Goal: Find specific page/section: Find specific page/section

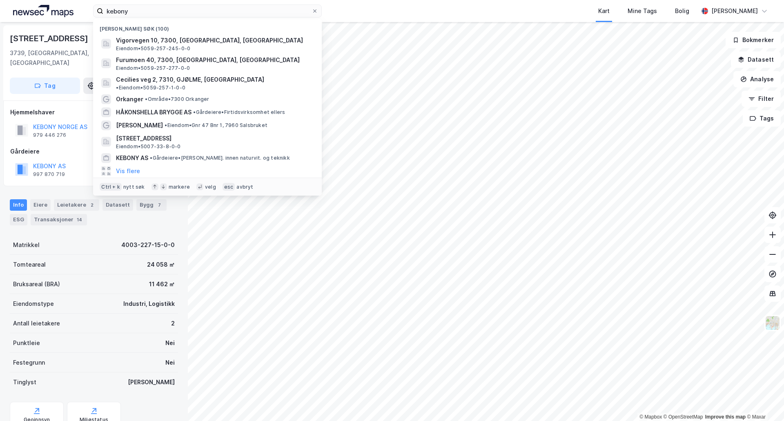
click at [223, 14] on input "kebony" at bounding box center [207, 11] width 208 height 12
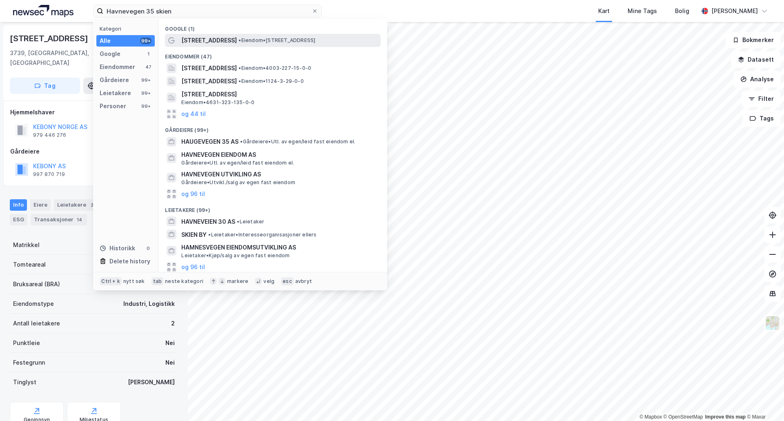
type input "Havnevegen 35 skien"
click at [217, 40] on span "[STREET_ADDRESS]" at bounding box center [209, 41] width 56 height 10
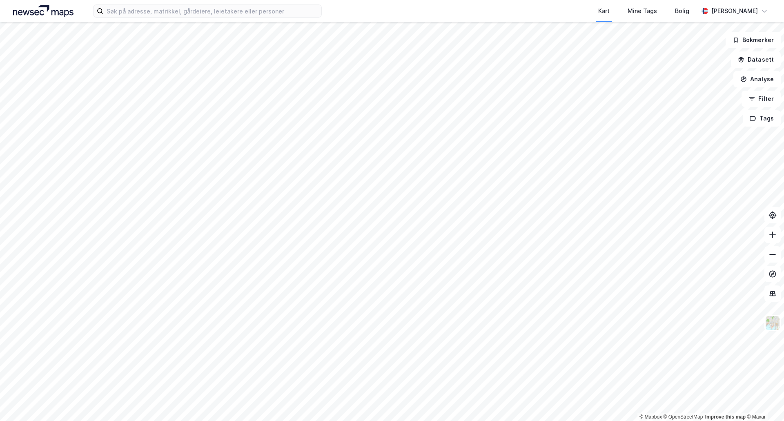
click at [190, 18] on div "Kart Mine Tags Bolig [PERSON_NAME]" at bounding box center [392, 11] width 784 height 22
click at [192, 11] on input at bounding box center [212, 11] width 218 height 12
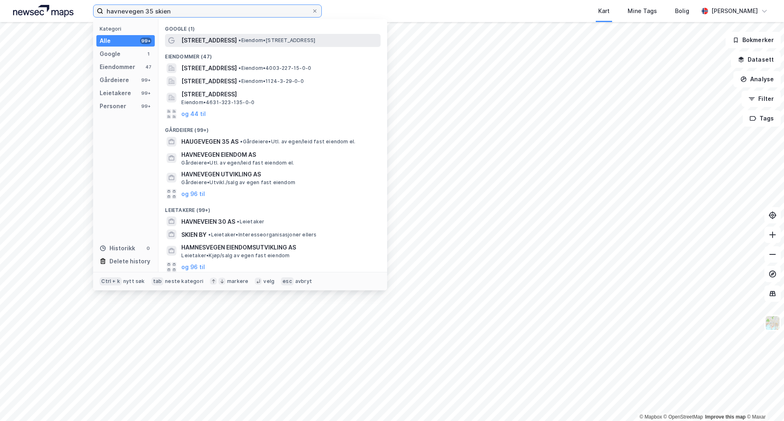
type input "havnevegen 35 skien"
click at [213, 39] on span "[STREET_ADDRESS]" at bounding box center [209, 41] width 56 height 10
